Goal: Information Seeking & Learning: Learn about a topic

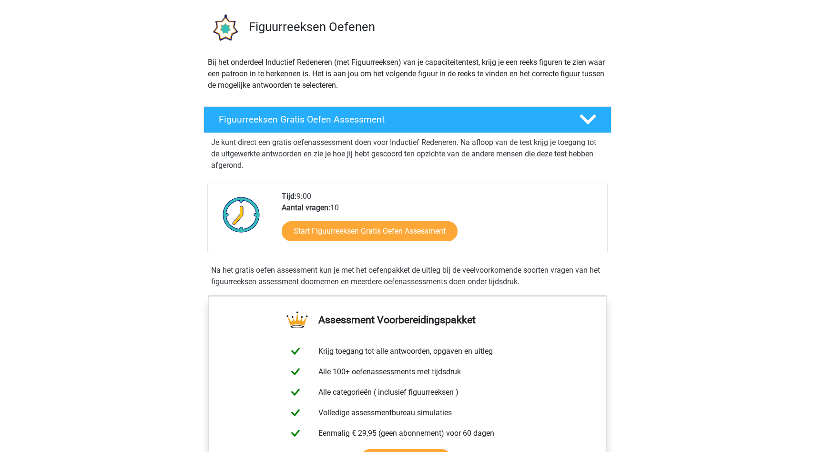
scroll to position [62, 0]
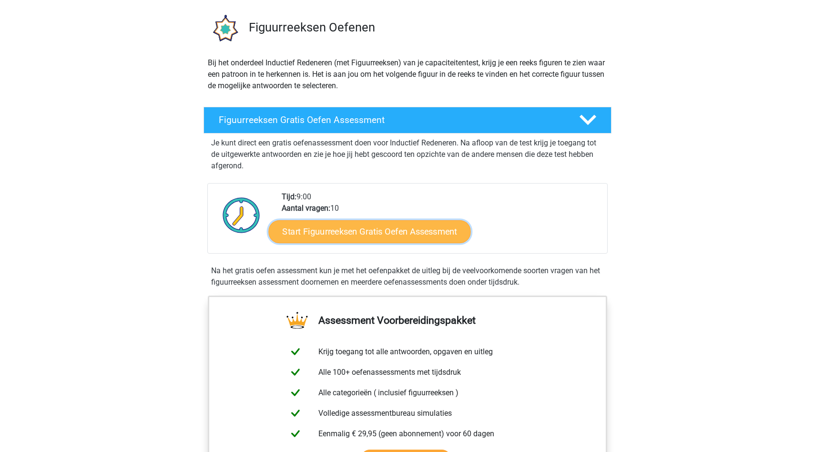
click at [338, 233] on link "Start Figuurreeksen Gratis Oefen Assessment" at bounding box center [370, 231] width 202 height 23
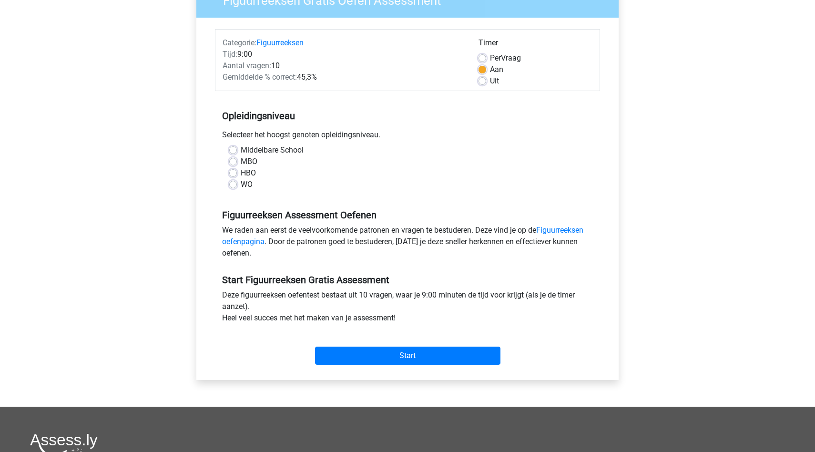
scroll to position [112, 0]
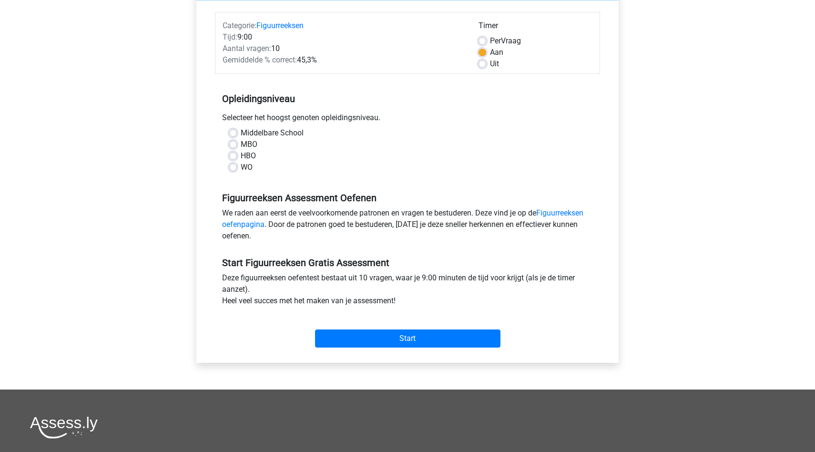
click at [241, 134] on label "Middelbare School" at bounding box center [272, 132] width 63 height 11
click at [234, 134] on input "Middelbare School" at bounding box center [233, 132] width 8 height 10
radio input "true"
click at [241, 165] on label "WO" at bounding box center [247, 167] width 12 height 11
click at [234, 165] on input "WO" at bounding box center [233, 167] width 8 height 10
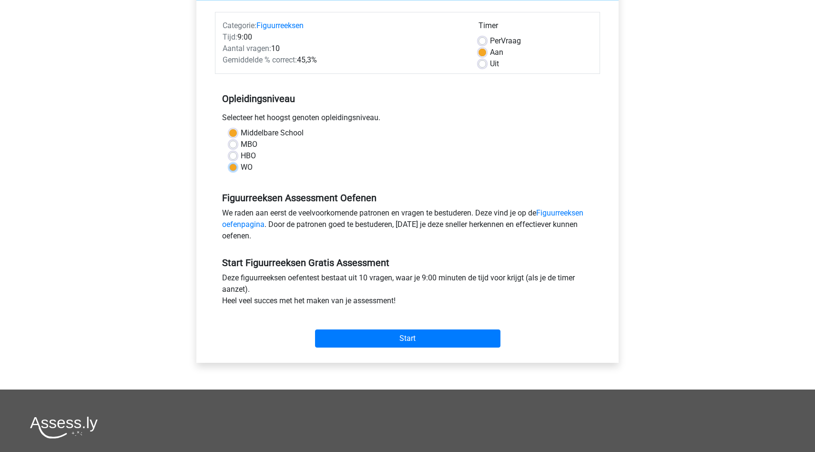
radio input "true"
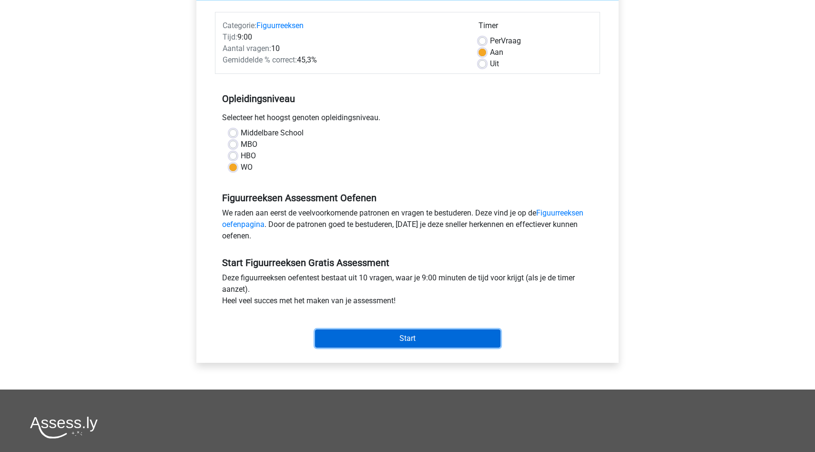
click at [395, 335] on input "Start" at bounding box center [407, 338] width 185 height 18
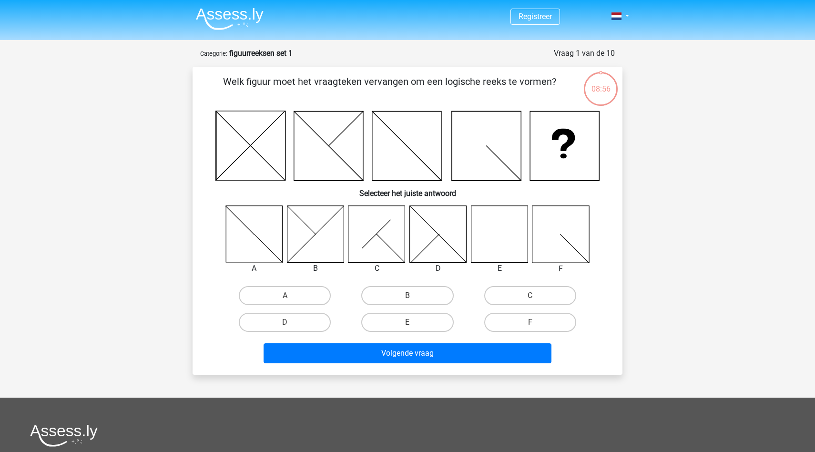
click at [487, 253] on icon at bounding box center [499, 233] width 57 height 57
click at [425, 322] on label "E" at bounding box center [407, 322] width 92 height 19
click at [414, 322] on input "E" at bounding box center [411, 325] width 6 height 6
radio input "true"
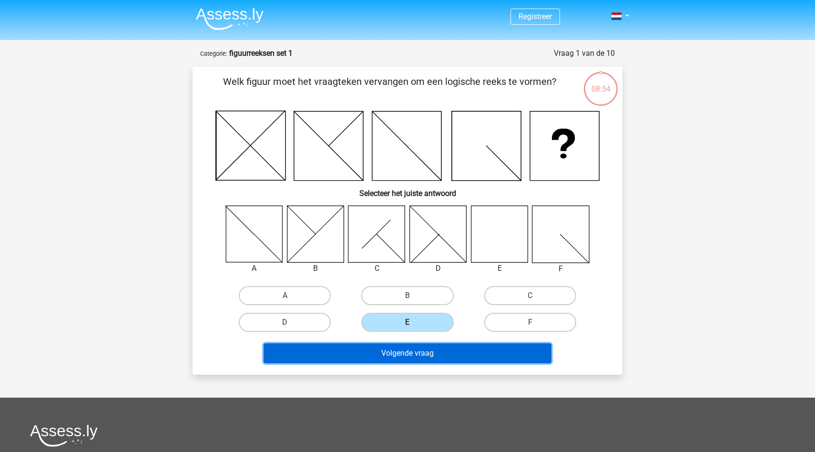
click at [425, 356] on button "Volgende vraag" at bounding box center [408, 353] width 288 height 20
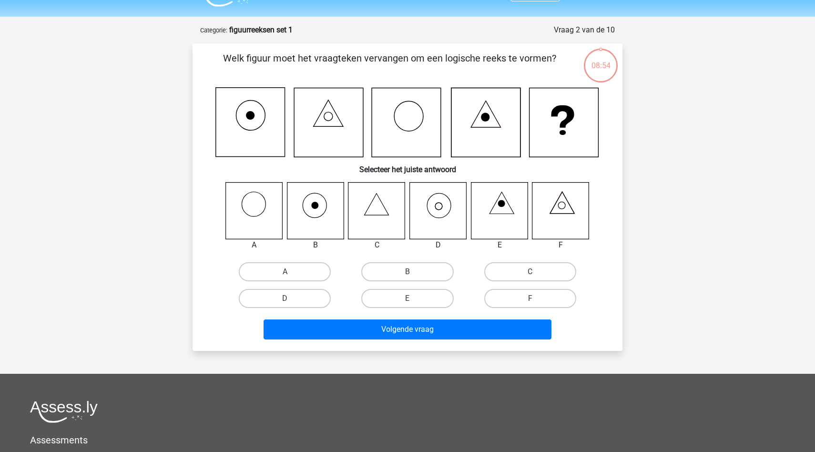
scroll to position [48, 0]
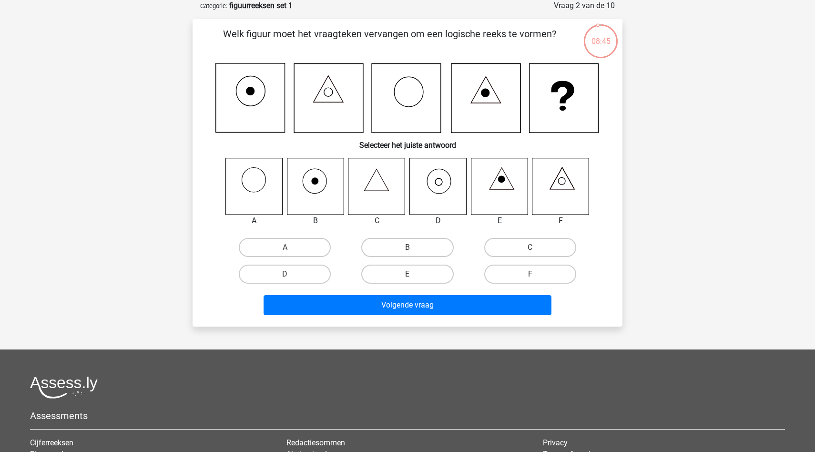
click at [438, 192] on icon at bounding box center [438, 186] width 57 height 57
click at [279, 278] on label "D" at bounding box center [285, 274] width 92 height 19
click at [285, 278] on input "D" at bounding box center [288, 277] width 6 height 6
radio input "true"
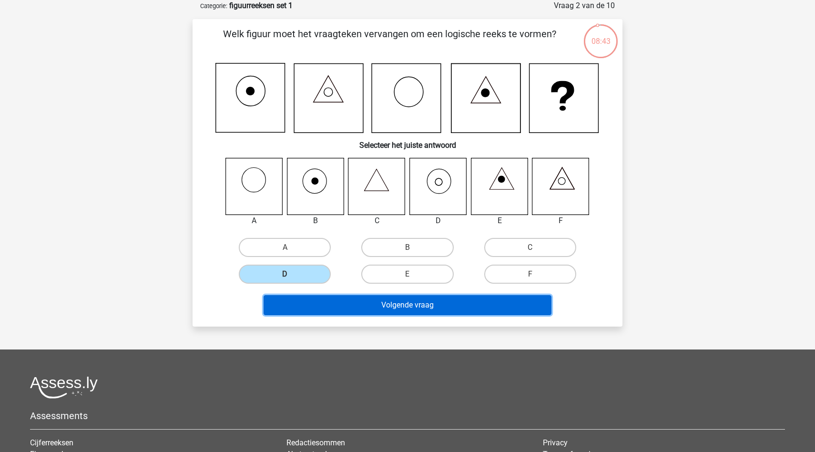
click at [327, 302] on button "Volgende vraag" at bounding box center [408, 305] width 288 height 20
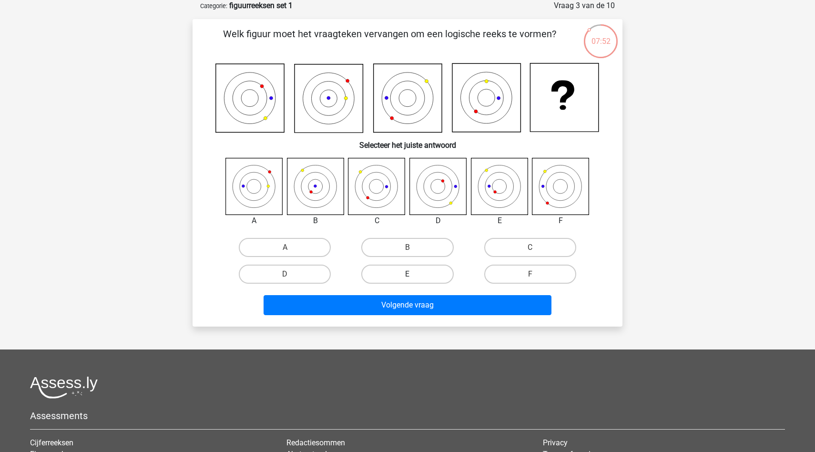
click at [389, 267] on label "E" at bounding box center [407, 274] width 92 height 19
click at [408, 274] on input "E" at bounding box center [411, 277] width 6 height 6
radio input "true"
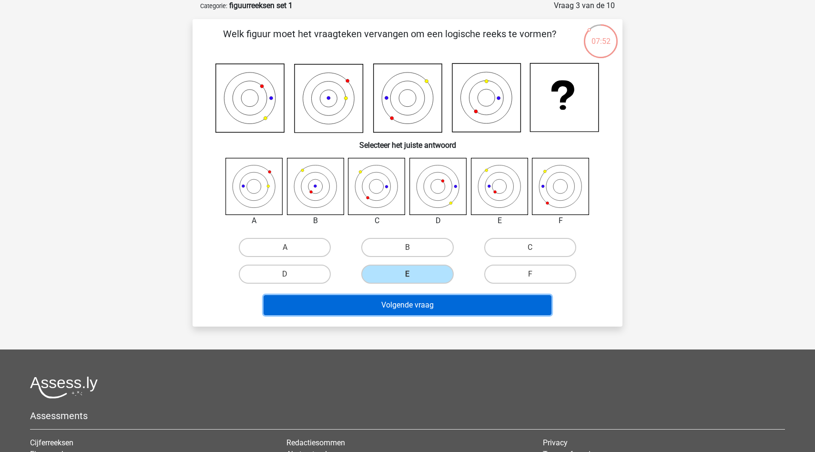
click at [390, 307] on button "Volgende vraag" at bounding box center [408, 305] width 288 height 20
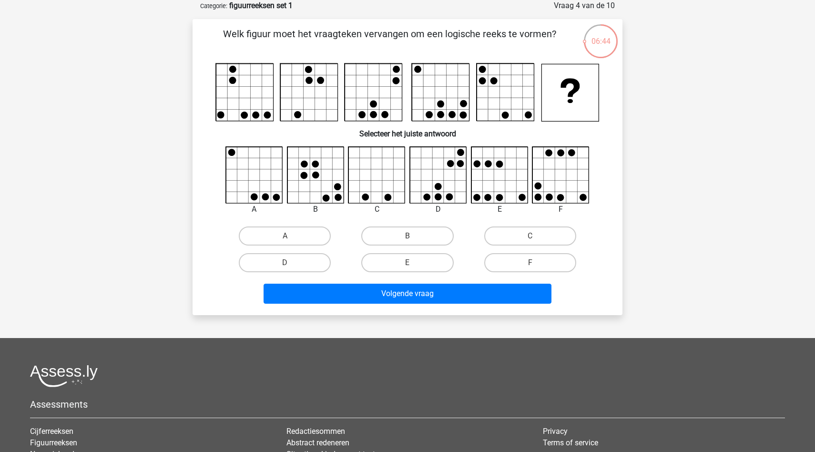
click at [410, 236] on input "B" at bounding box center [411, 239] width 6 height 6
radio input "true"
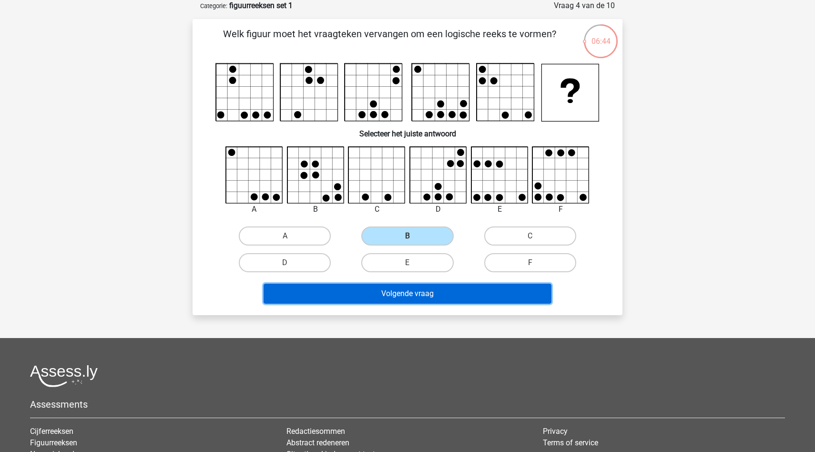
click at [409, 294] on button "Volgende vraag" at bounding box center [408, 294] width 288 height 20
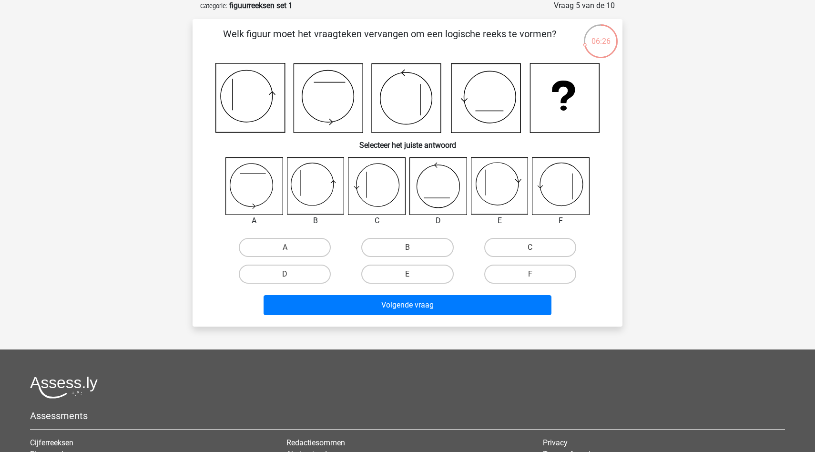
click at [371, 189] on icon at bounding box center [376, 186] width 57 height 57
click at [506, 251] on label "C" at bounding box center [530, 247] width 92 height 19
click at [530, 251] on input "C" at bounding box center [533, 250] width 6 height 6
radio input "true"
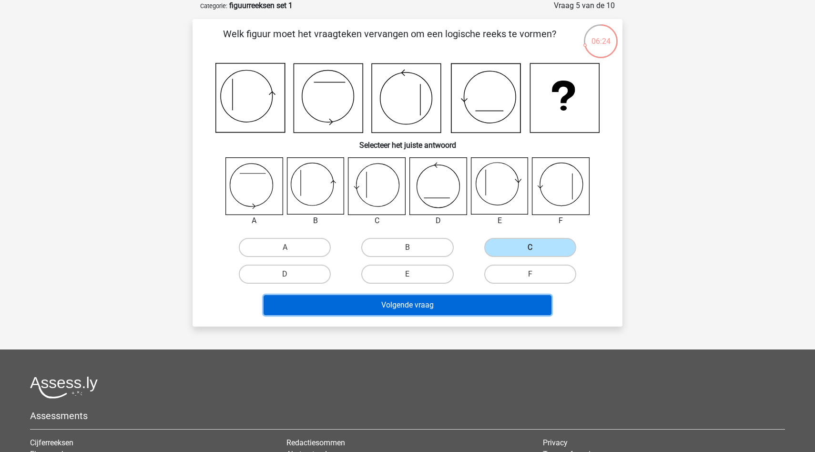
click at [419, 296] on button "Volgende vraag" at bounding box center [408, 305] width 288 height 20
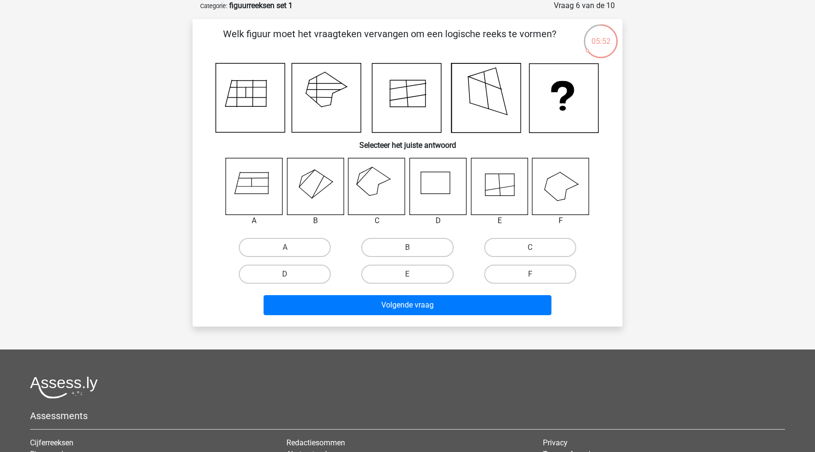
click at [378, 187] on icon at bounding box center [376, 186] width 57 height 57
click at [532, 246] on label "C" at bounding box center [530, 247] width 92 height 19
click at [532, 247] on input "C" at bounding box center [533, 250] width 6 height 6
radio input "true"
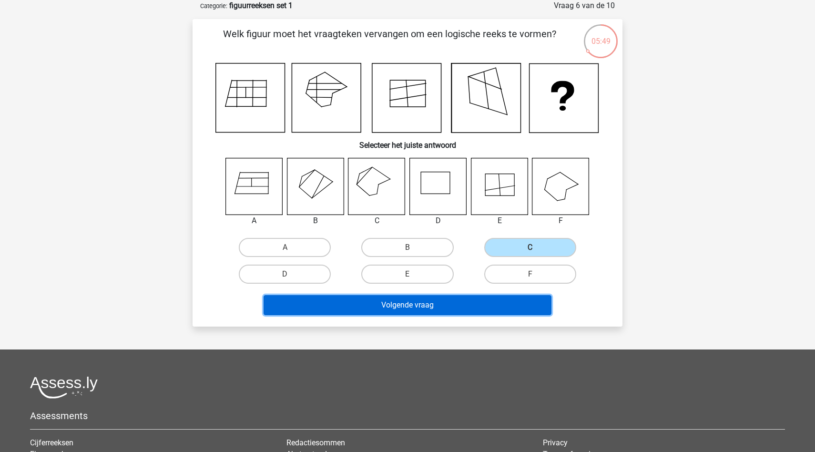
click at [413, 301] on button "Volgende vraag" at bounding box center [408, 305] width 288 height 20
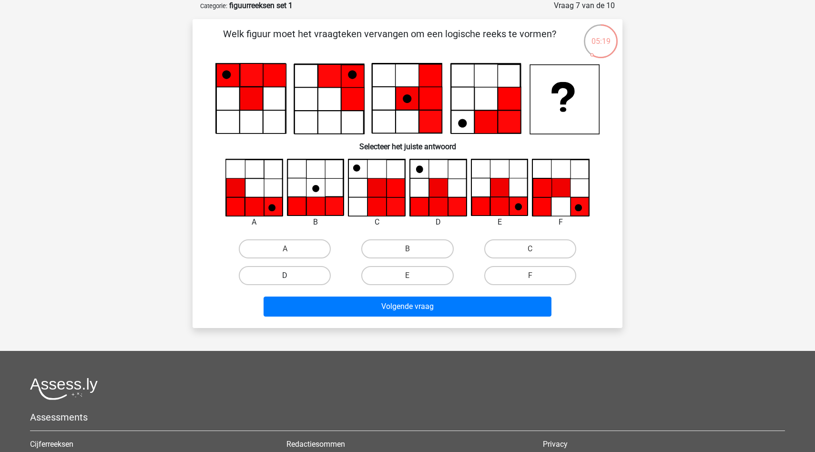
click at [283, 277] on label "D" at bounding box center [285, 275] width 92 height 19
click at [285, 277] on input "D" at bounding box center [288, 278] width 6 height 6
radio input "true"
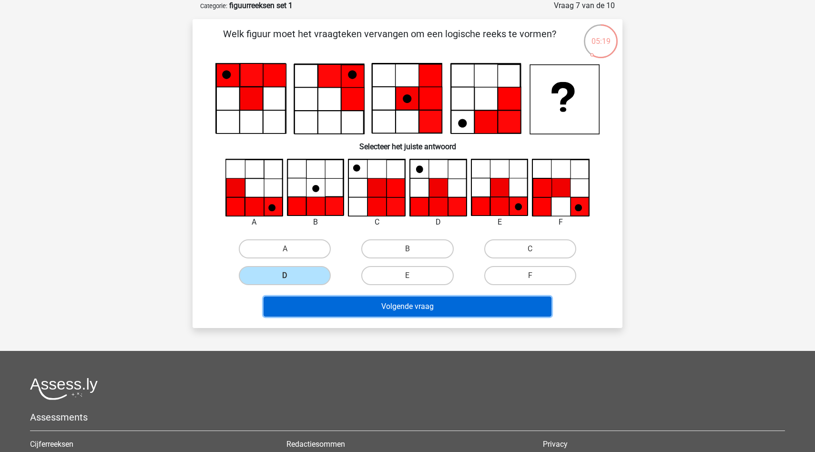
click at [329, 309] on button "Volgende vraag" at bounding box center [408, 306] width 288 height 20
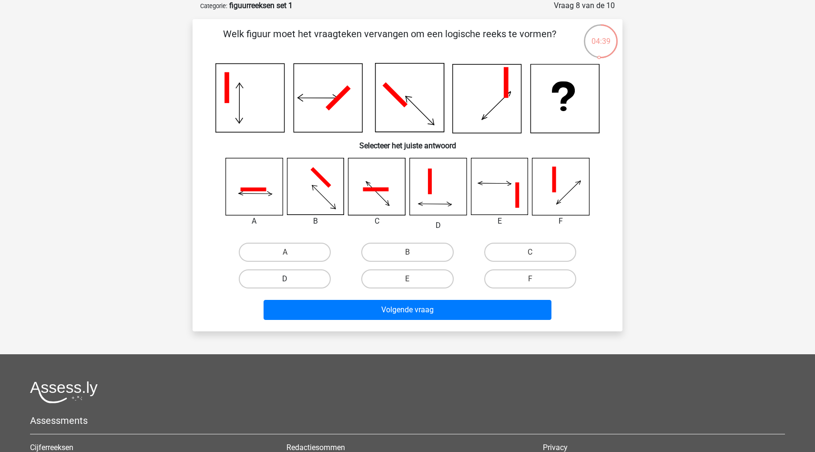
click at [271, 275] on label "D" at bounding box center [285, 278] width 92 height 19
click at [285, 279] on input "D" at bounding box center [288, 282] width 6 height 6
radio input "true"
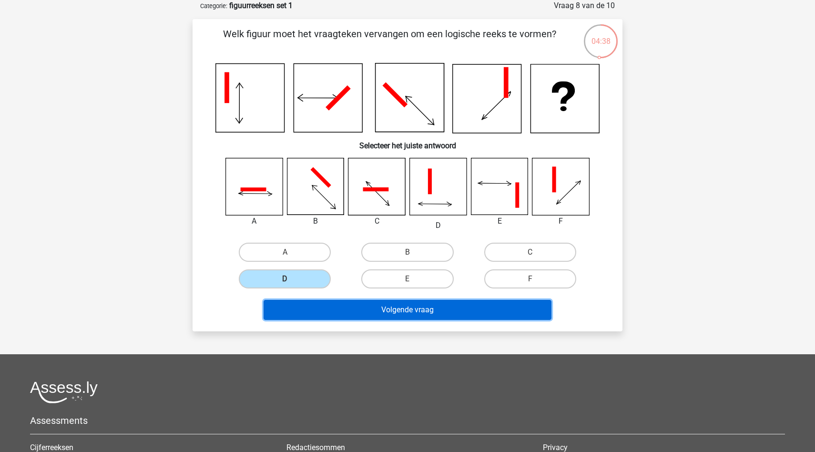
click at [342, 315] on button "Volgende vraag" at bounding box center [408, 310] width 288 height 20
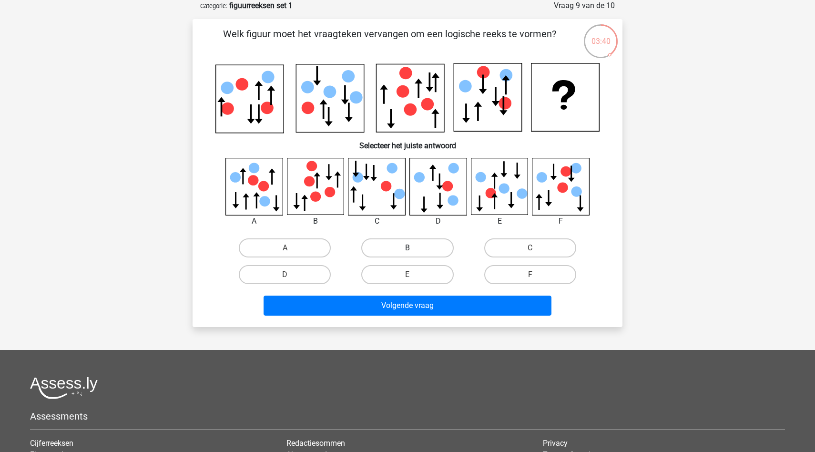
click at [407, 250] on label "B" at bounding box center [407, 247] width 92 height 19
click at [408, 250] on input "B" at bounding box center [411, 251] width 6 height 6
radio input "true"
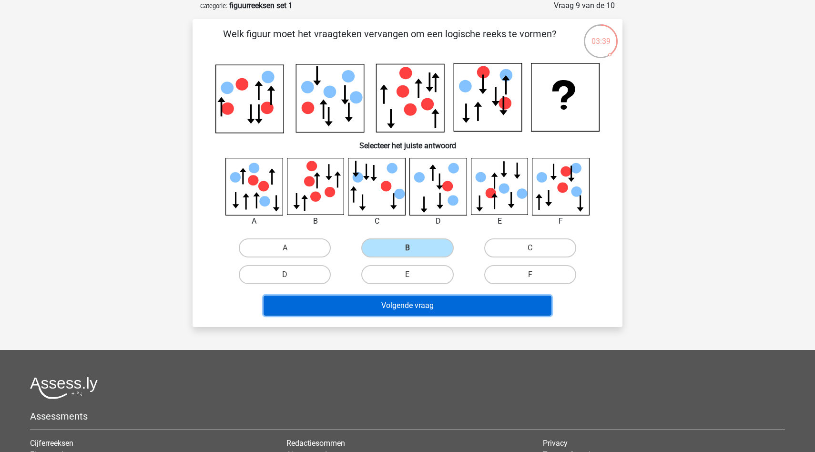
click at [410, 303] on button "Volgende vraag" at bounding box center [408, 306] width 288 height 20
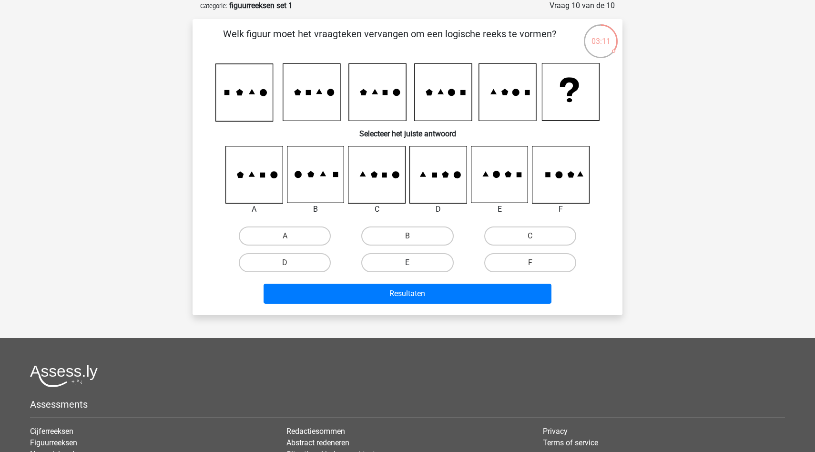
click at [391, 257] on label "E" at bounding box center [407, 262] width 92 height 19
click at [408, 263] on input "E" at bounding box center [411, 266] width 6 height 6
radio input "true"
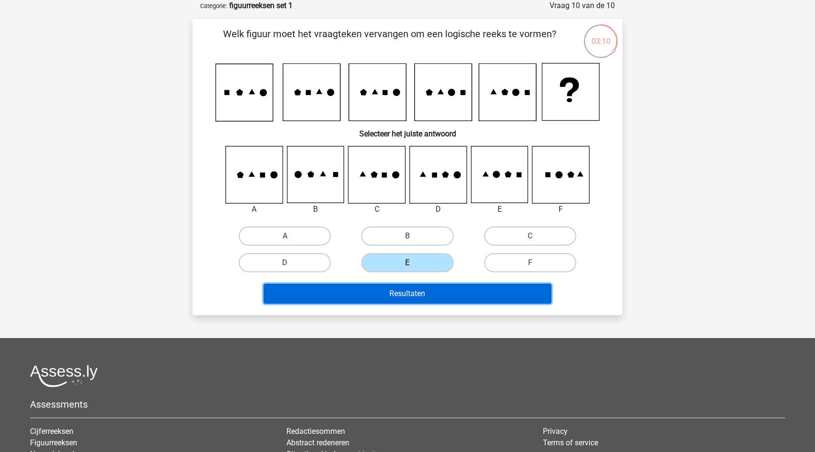
click at [391, 294] on button "Resultaten" at bounding box center [408, 294] width 288 height 20
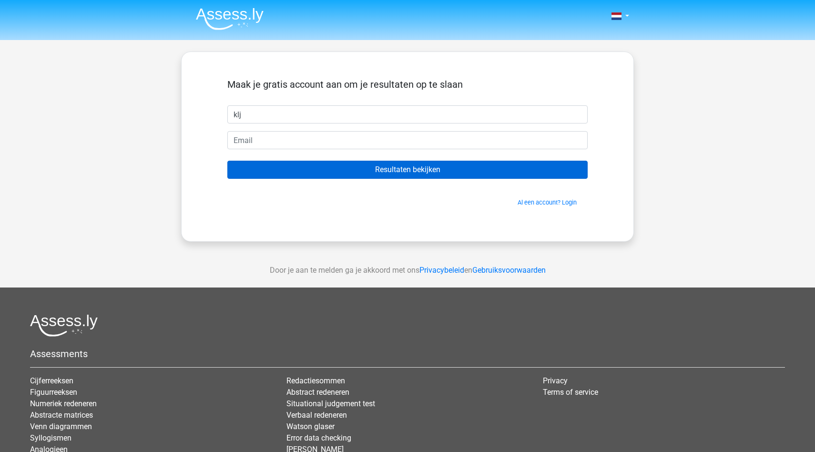
type input "klj"
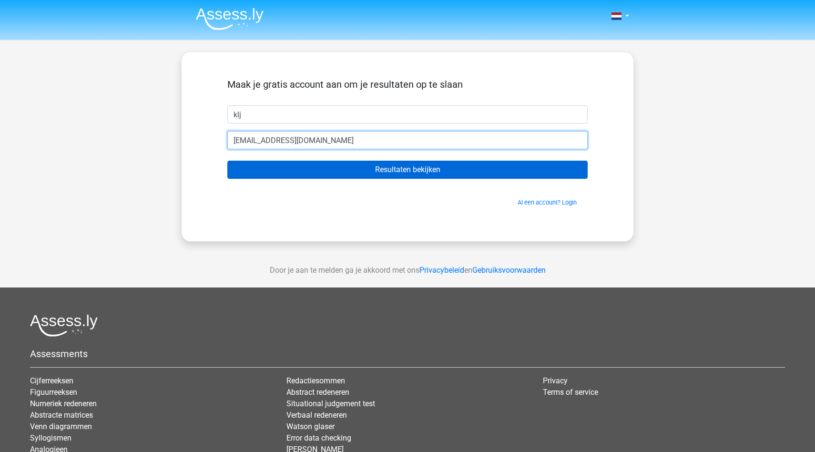
type input "ggjhgjh@gmas.com"
click at [227, 161] on input "Resultaten bekijken" at bounding box center [407, 170] width 360 height 18
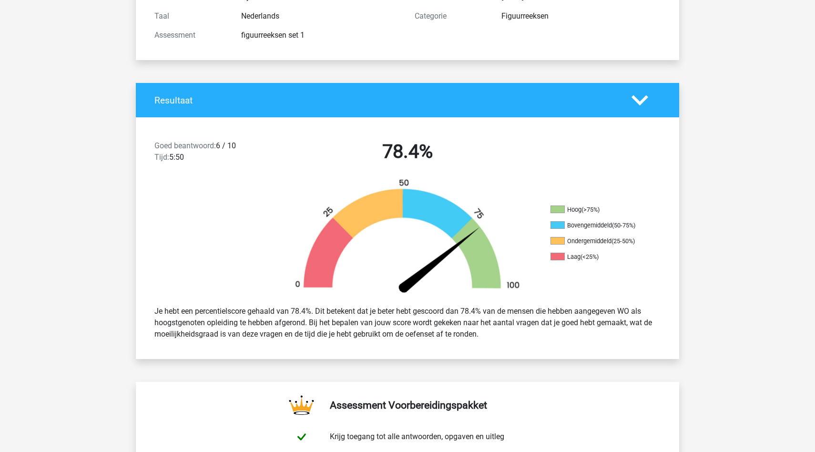
scroll to position [181, 0]
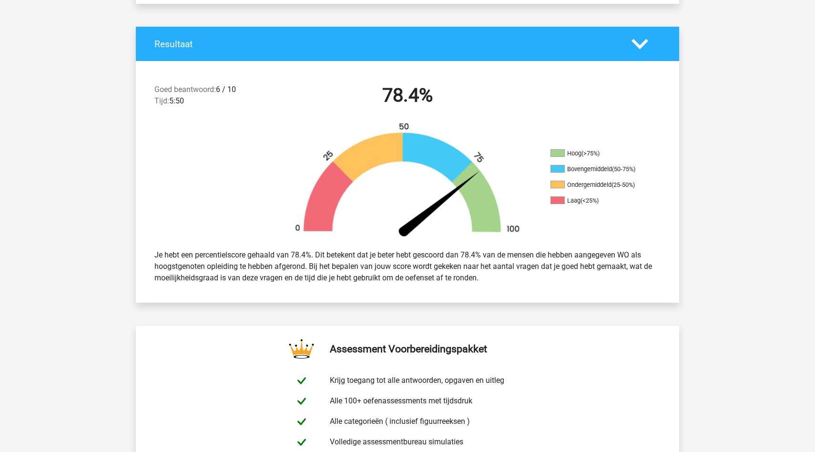
click at [191, 92] on span "Goed beantwoord:" at bounding box center [184, 89] width 61 height 9
click at [571, 152] on li "Hoog (>75%)" at bounding box center [598, 153] width 95 height 9
click at [571, 153] on li "Hoog (>75%)" at bounding box center [598, 153] width 95 height 9
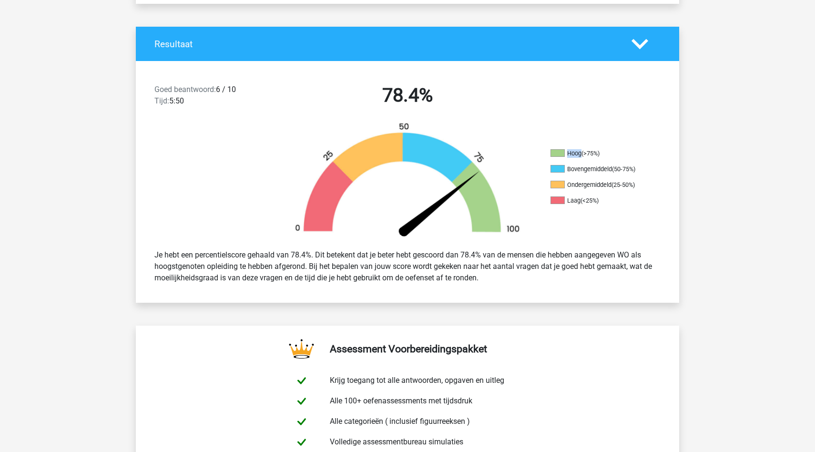
click at [571, 153] on li "Hoog (>75%)" at bounding box center [598, 153] width 95 height 9
click at [587, 167] on li "Bovengemiddeld (50-75%)" at bounding box center [598, 169] width 95 height 9
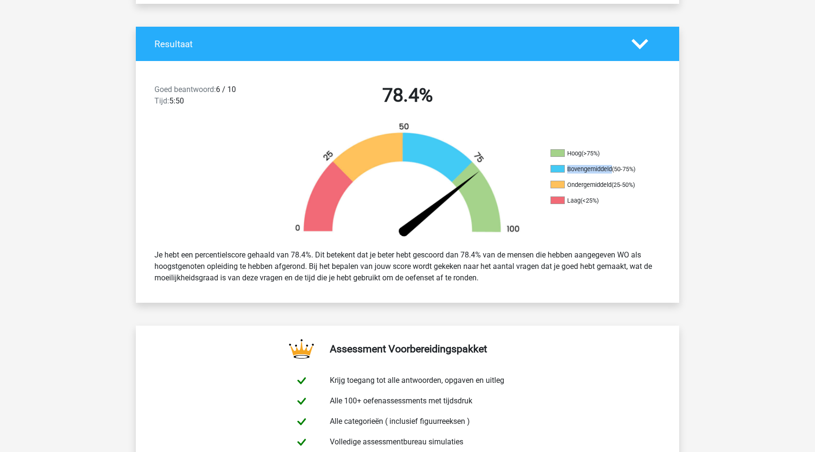
click at [587, 167] on li "Bovengemiddeld (50-75%)" at bounding box center [598, 169] width 95 height 9
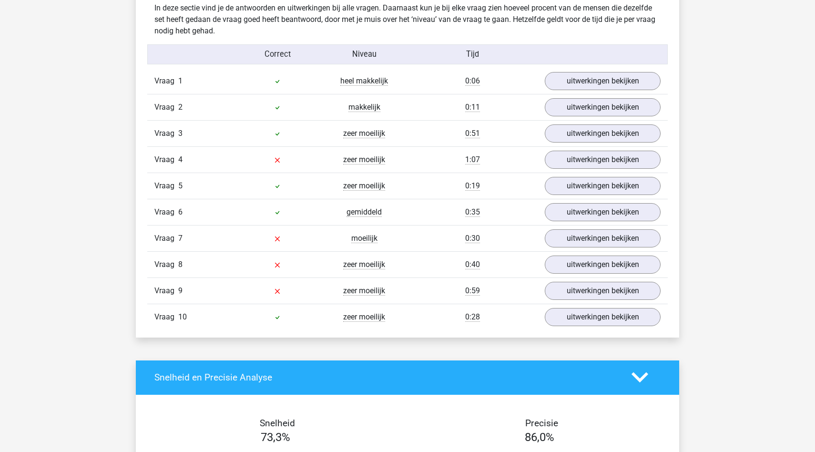
scroll to position [757, 0]
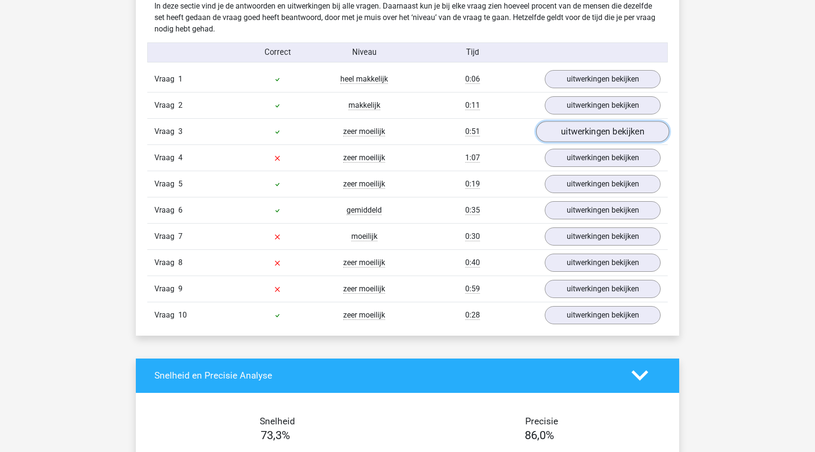
click at [595, 139] on link "uitwerkingen bekijken" at bounding box center [602, 131] width 133 height 21
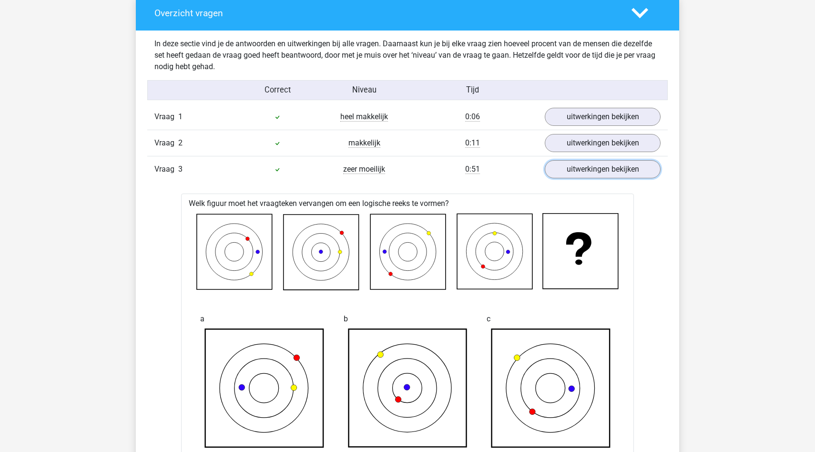
scroll to position [711, 0]
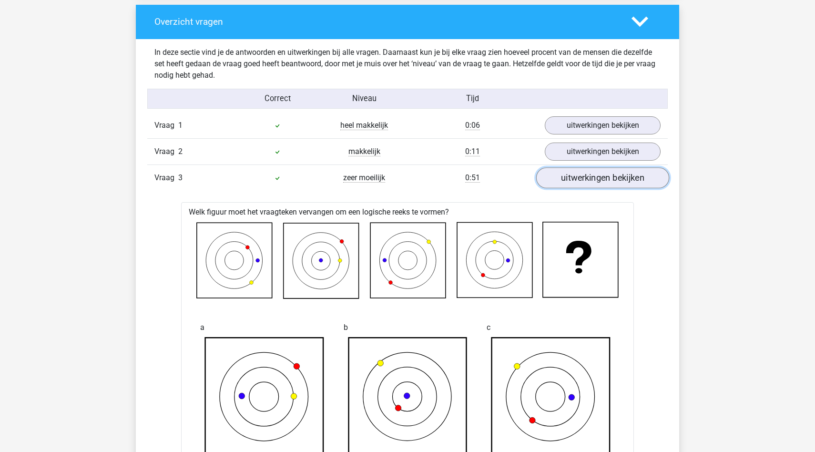
click at [568, 186] on link "uitwerkingen bekijken" at bounding box center [602, 177] width 133 height 21
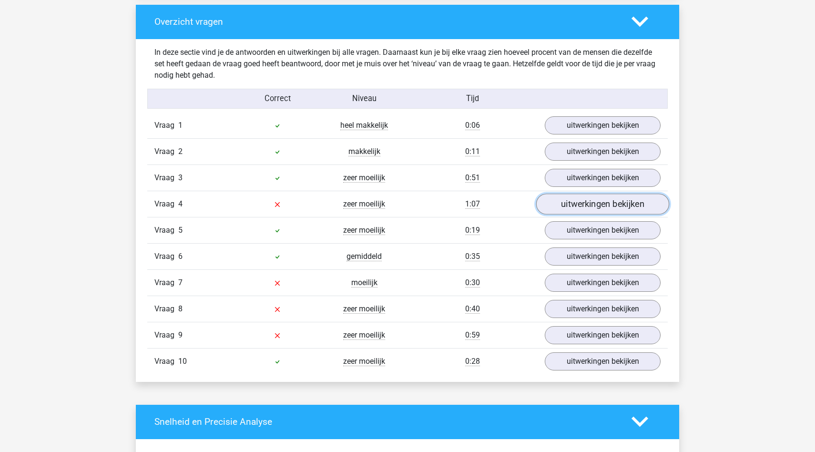
click at [573, 209] on link "uitwerkingen bekijken" at bounding box center [602, 204] width 133 height 21
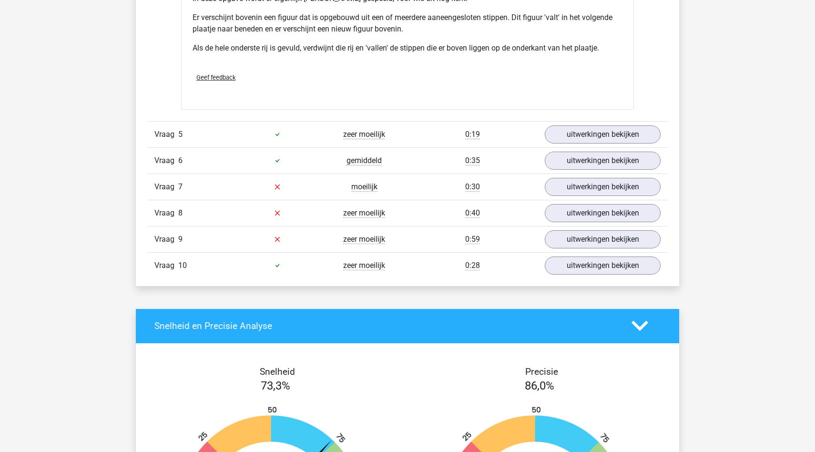
scroll to position [1373, 0]
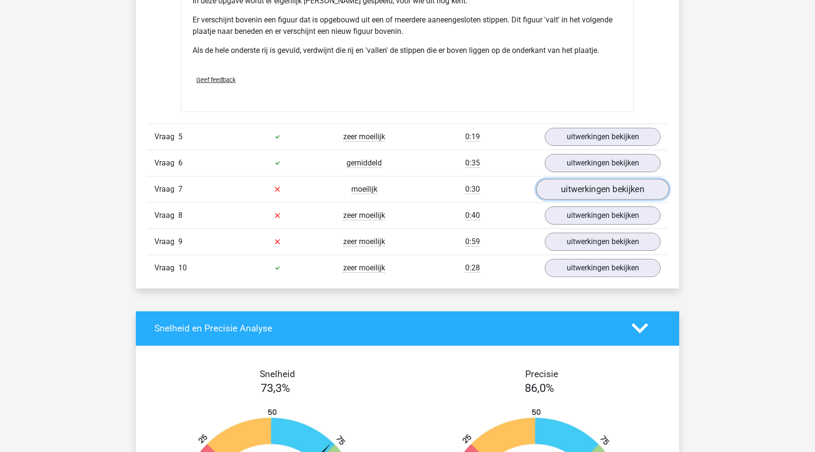
click at [563, 190] on link "uitwerkingen bekijken" at bounding box center [602, 189] width 133 height 21
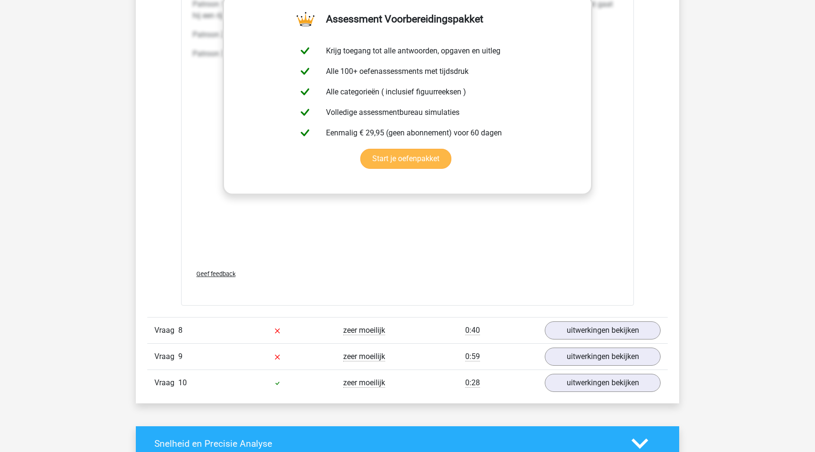
scroll to position [2100, 0]
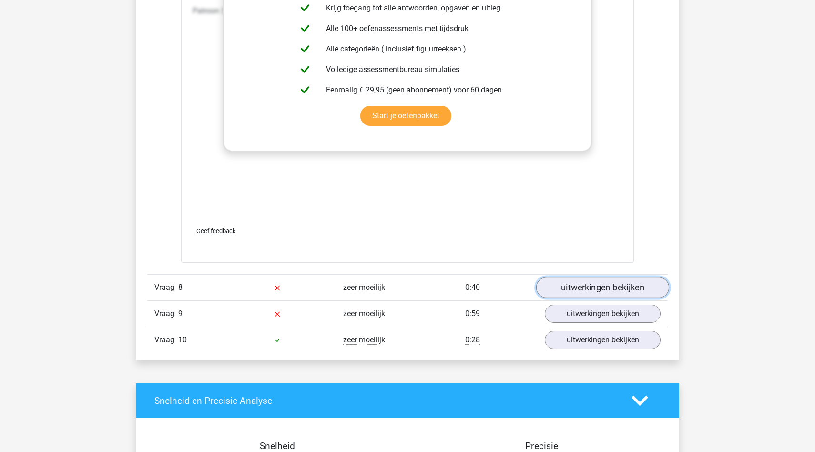
click at [560, 296] on link "uitwerkingen bekijken" at bounding box center [602, 287] width 133 height 21
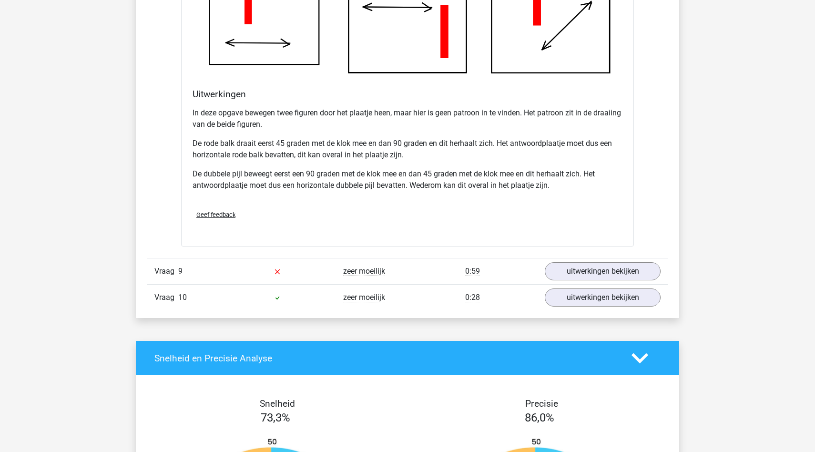
scroll to position [2759, 0]
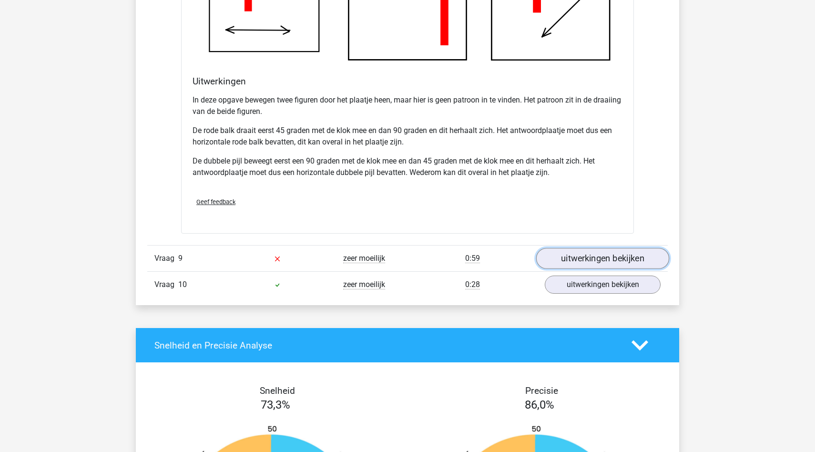
click at [565, 263] on link "uitwerkingen bekijken" at bounding box center [602, 258] width 133 height 21
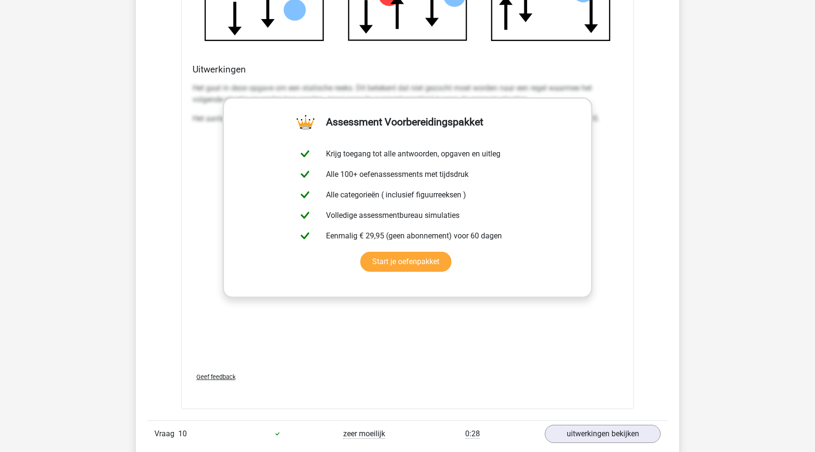
scroll to position [3072, 0]
